Goal: Information Seeking & Learning: Check status

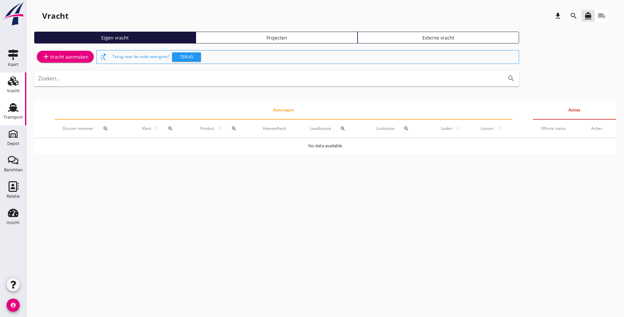
click at [13, 99] on link "Transport Transport" at bounding box center [13, 112] width 26 height 26
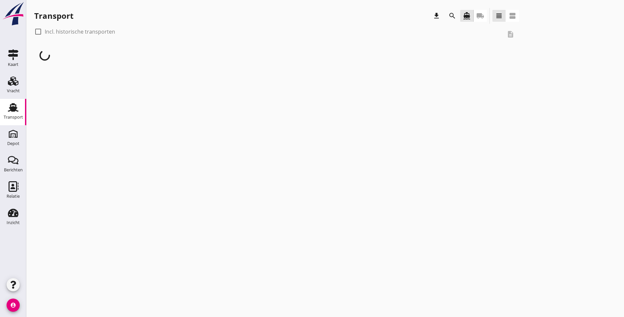
click at [37, 34] on div at bounding box center [38, 31] width 11 height 11
checkbox input "true"
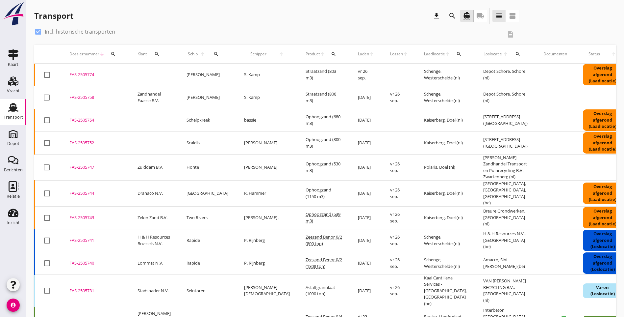
click at [114, 52] on icon "search" at bounding box center [113, 53] width 5 height 5
click at [128, 74] on input "Zoeken op dossiernummer..." at bounding box center [144, 73] width 68 height 11
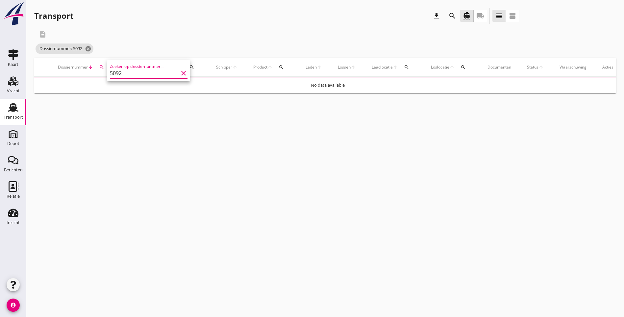
type input "5092"
click at [210, 48] on div "Dossiernummer: 5092 cancel" at bounding box center [276, 48] width 485 height 13
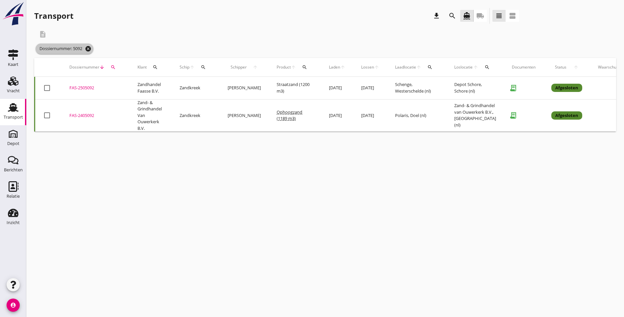
click at [90, 50] on icon "cancel" at bounding box center [88, 48] width 7 height 7
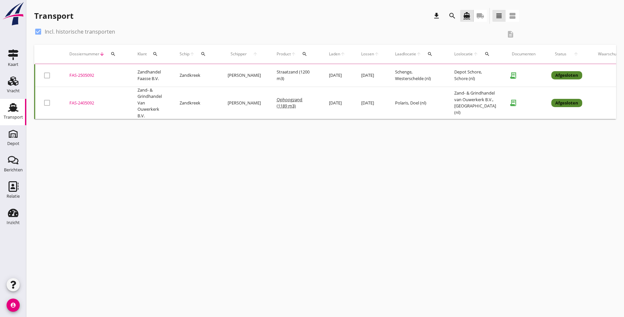
click at [114, 56] on button "search" at bounding box center [113, 54] width 12 height 12
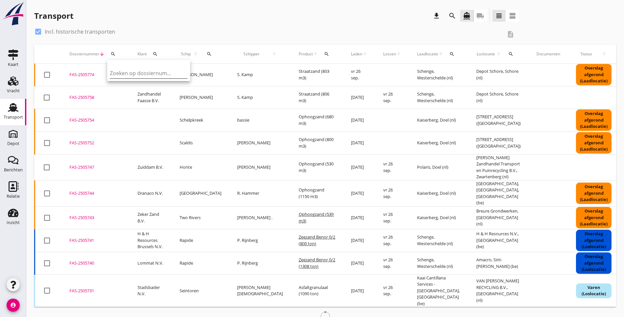
click at [131, 73] on input "Zoeken op dossiernummer..." at bounding box center [144, 73] width 68 height 11
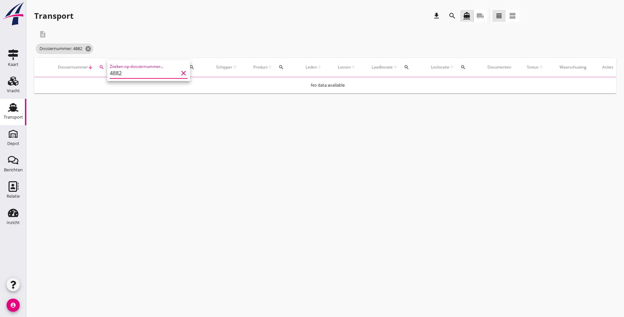
type input "4882"
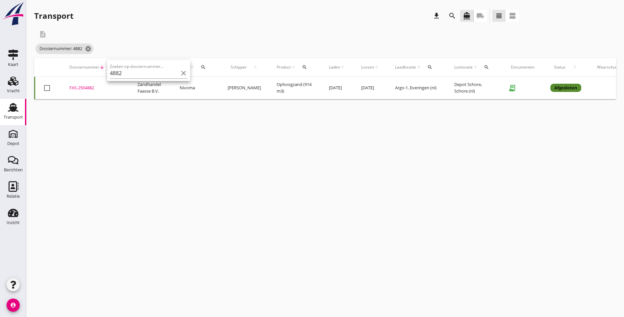
click at [137, 202] on div "cancel You are impersonating another user. Transport download search directions…" at bounding box center [325, 158] width 598 height 317
click at [274, 144] on div "cancel You are impersonating another user. Transport download search directions…" at bounding box center [325, 158] width 598 height 317
click at [266, 44] on div "Dossiernummer: 4882 cancel" at bounding box center [276, 48] width 485 height 13
drag, startPoint x: 32, startPoint y: 5, endPoint x: 617, endPoint y: 136, distance: 598.9
click at [617, 136] on div "cancel You are impersonating another user. Transport download search directions…" at bounding box center [325, 158] width 598 height 317
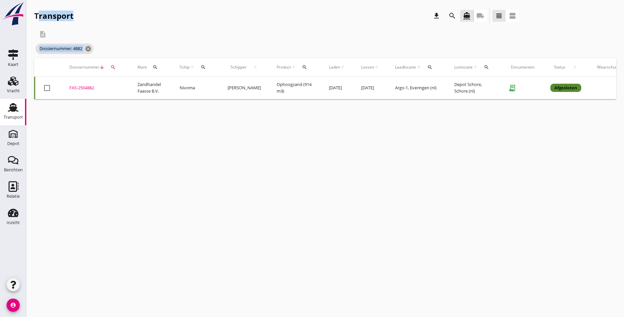
click at [352, 188] on div "cancel You are impersonating another user. Transport download search directions…" at bounding box center [325, 158] width 598 height 317
click at [168, 31] on div "description" at bounding box center [276, 34] width 485 height 16
drag, startPoint x: 30, startPoint y: 1, endPoint x: 620, endPoint y: 118, distance: 601.7
click at [620, 118] on div "cancel You are impersonating another user. Transport download search directions…" at bounding box center [325, 158] width 598 height 317
click at [500, 9] on div "Transport download search directions_boat local_shipping view_headline view_age…" at bounding box center [325, 17] width 582 height 18
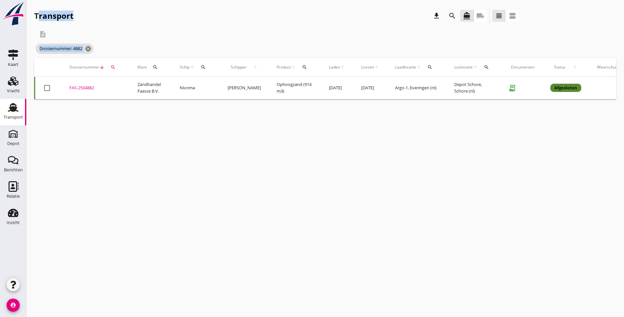
click at [108, 14] on div "Transport download search directions_boat local_shipping view_headline view_age…" at bounding box center [276, 16] width 485 height 16
click at [58, 12] on div "Transport" at bounding box center [53, 16] width 39 height 11
click at [60, 16] on div "Transport" at bounding box center [53, 16] width 39 height 11
click at [90, 15] on div "Transport download search directions_boat local_shipping view_headline view_age…" at bounding box center [276, 16] width 485 height 16
drag, startPoint x: 36, startPoint y: 2, endPoint x: 434, endPoint y: 23, distance: 398.8
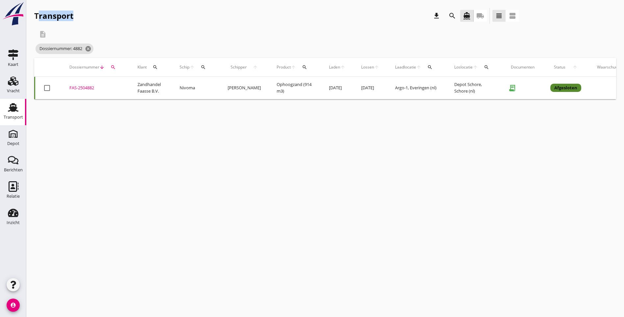
click at [434, 23] on div "Transport download search directions_boat local_shipping view_headline view_age…" at bounding box center [325, 53] width 598 height 107
click at [325, 207] on div "cancel You are impersonating another user. Transport download search directions…" at bounding box center [325, 158] width 598 height 317
drag, startPoint x: 31, startPoint y: 14, endPoint x: 336, endPoint y: 20, distance: 305.8
click at [336, 20] on div "Transport download search directions_boat local_shipping view_headline view_age…" at bounding box center [325, 53] width 598 height 107
click at [86, 19] on div "Transport download search directions_boat local_shipping view_headline view_age…" at bounding box center [276, 16] width 485 height 16
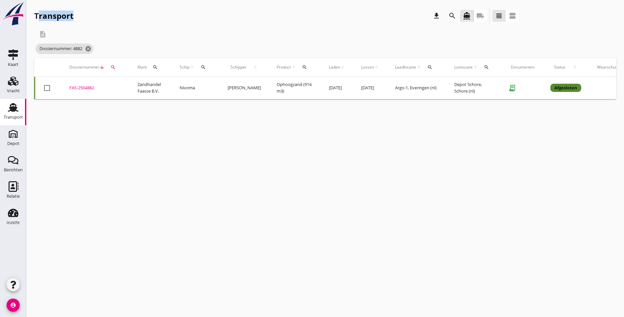
drag, startPoint x: 35, startPoint y: 14, endPoint x: 74, endPoint y: 18, distance: 40.1
click at [74, 18] on div "Transport download search directions_boat local_shipping view_headline view_age…" at bounding box center [276, 16] width 485 height 16
drag, startPoint x: 74, startPoint y: 18, endPoint x: 60, endPoint y: 16, distance: 14.7
click at [60, 16] on div "Transport" at bounding box center [53, 16] width 39 height 11
drag, startPoint x: 53, startPoint y: 13, endPoint x: 56, endPoint y: 16, distance: 4.0
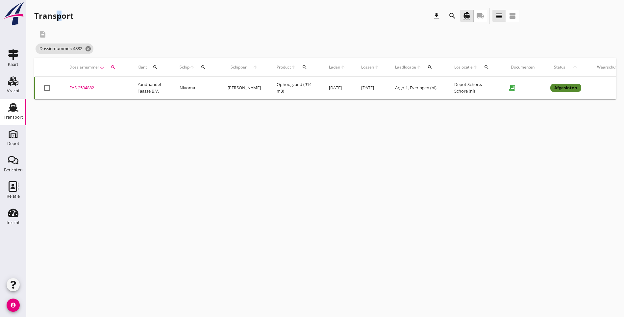
click at [56, 16] on div "Transport" at bounding box center [53, 16] width 39 height 11
drag, startPoint x: 56, startPoint y: 16, endPoint x: 116, endPoint y: 16, distance: 59.9
click at [116, 16] on div "Transport download search directions_boat local_shipping view_headline view_age…" at bounding box center [276, 16] width 485 height 16
click at [55, 17] on div "Transport" at bounding box center [53, 16] width 39 height 11
drag, startPoint x: 55, startPoint y: 17, endPoint x: 101, endPoint y: 7, distance: 47.1
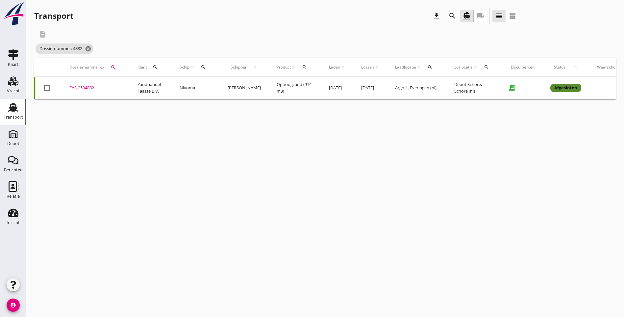
click at [102, 6] on div "Transport download search directions_boat local_shipping view_headline view_age…" at bounding box center [325, 53] width 598 height 107
click at [55, 16] on div "Transport" at bounding box center [53, 16] width 39 height 11
drag, startPoint x: 55, startPoint y: 16, endPoint x: 125, endPoint y: 20, distance: 70.5
click at [125, 20] on div "Transport download search directions_boat local_shipping view_headline view_age…" at bounding box center [276, 16] width 485 height 16
click at [89, 50] on icon "cancel" at bounding box center [88, 48] width 7 height 7
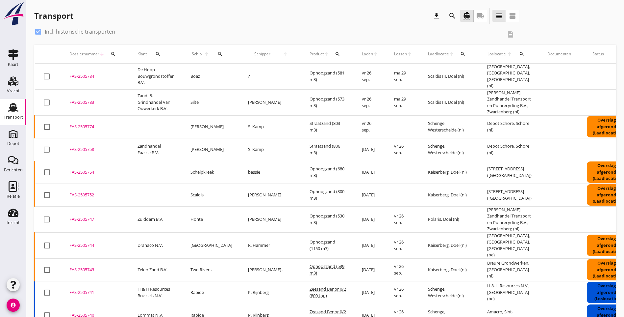
click at [335, 53] on icon "search" at bounding box center [337, 53] width 5 height 5
click at [309, 75] on input "Zoeken op product..." at bounding box center [335, 73] width 68 height 11
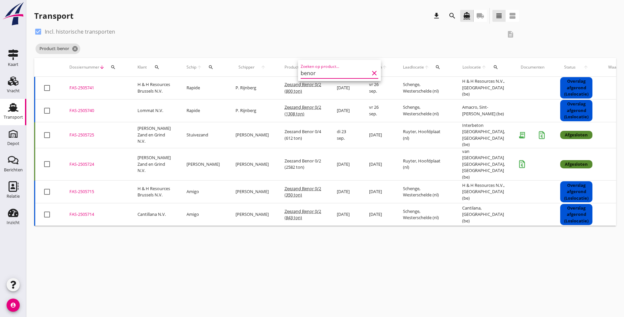
type input "benor"
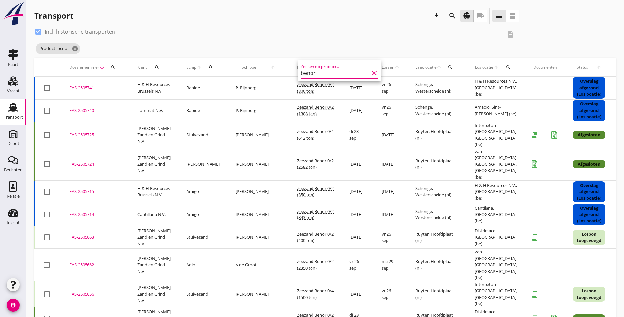
click at [409, 46] on div "check_box Incl. historische transporten description Product: benor cancel" at bounding box center [325, 42] width 582 height 32
click at [437, 40] on div "check_box Incl. historische transporten description Product: benor cancel" at bounding box center [325, 42] width 582 height 32
click at [75, 50] on icon "cancel" at bounding box center [75, 48] width 7 height 7
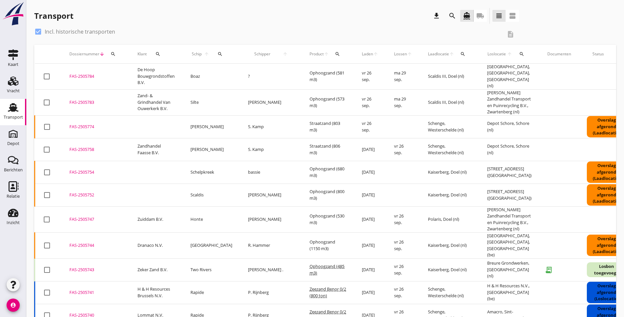
click at [425, 32] on div "check_box Incl. historische transporten description" at bounding box center [325, 35] width 582 height 18
